Goal: Check status: Check status

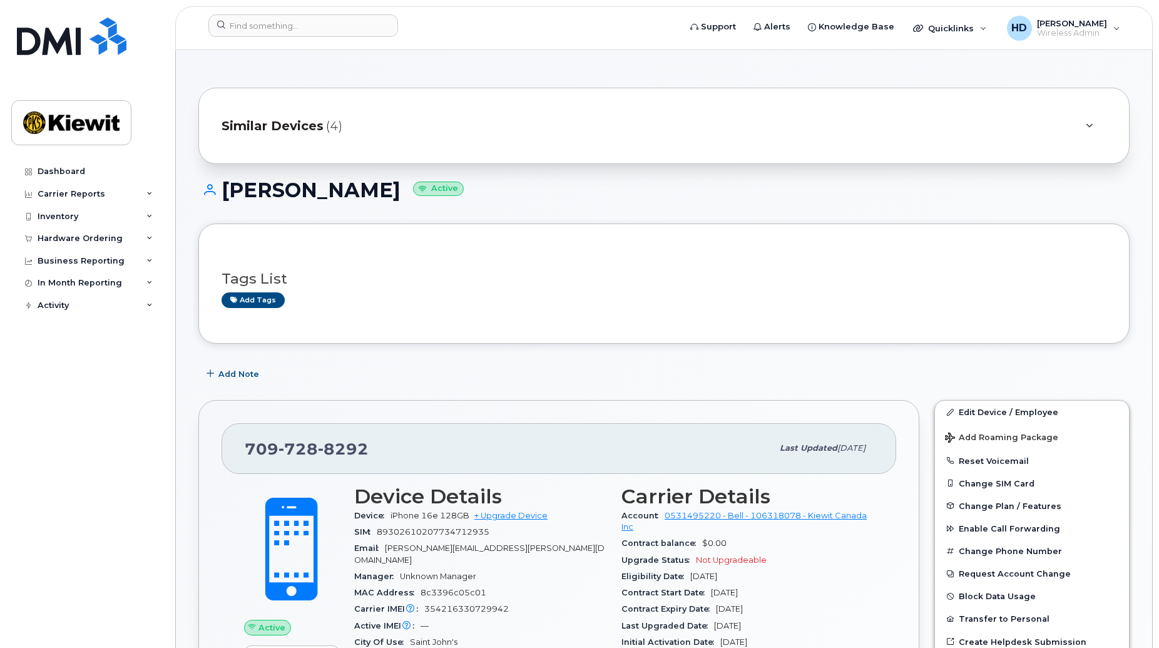
scroll to position [100, 0]
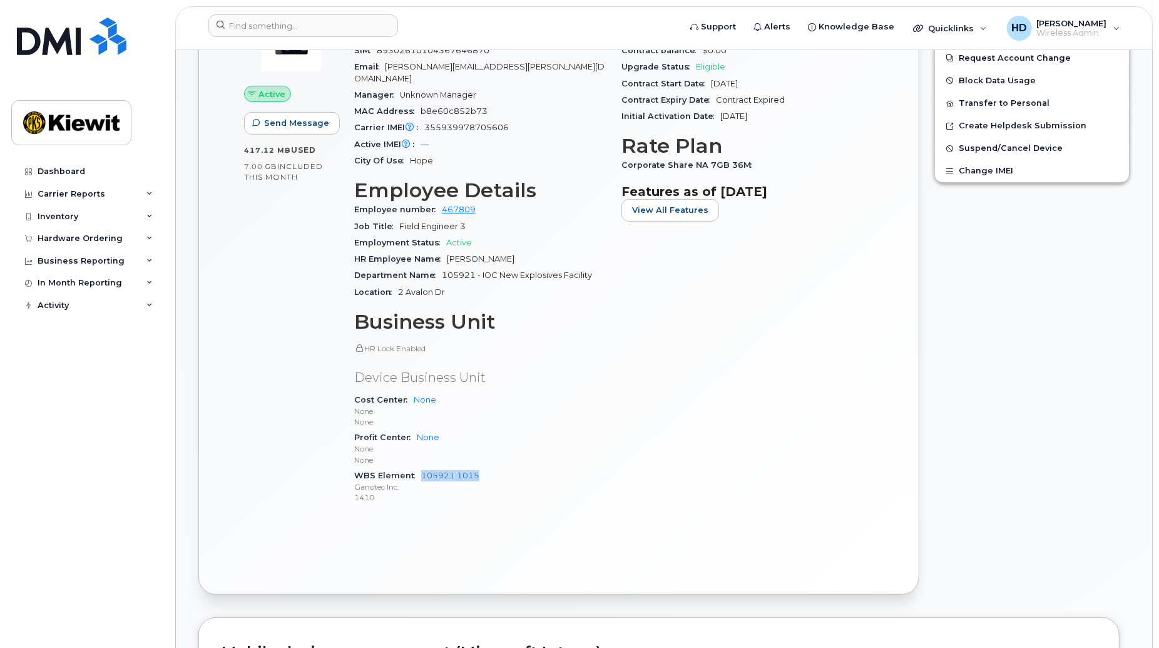
scroll to position [74, 0]
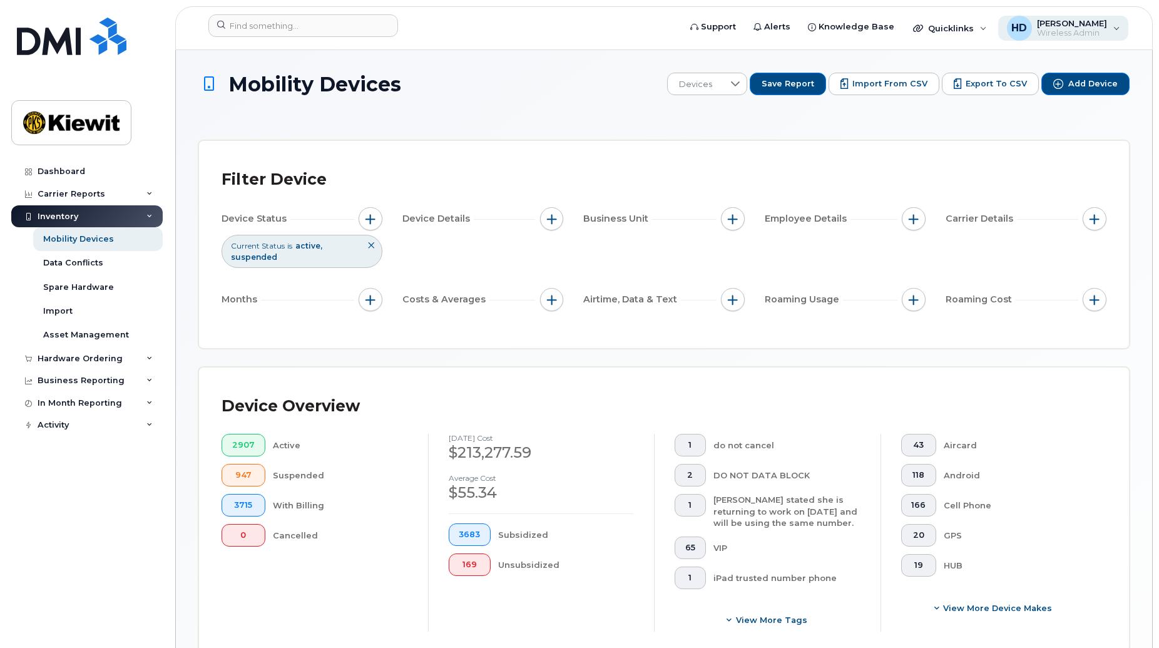
scroll to position [271, 0]
